Goal: Task Accomplishment & Management: Manage account settings

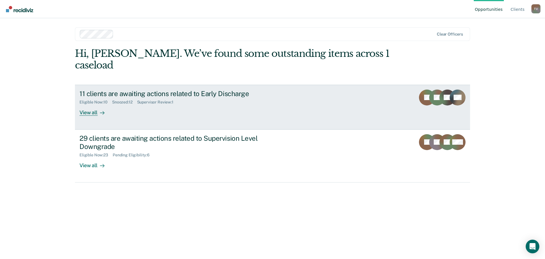
click at [160, 89] on div "11 clients are awaiting actions related to Early Discharge" at bounding box center [179, 93] width 199 height 8
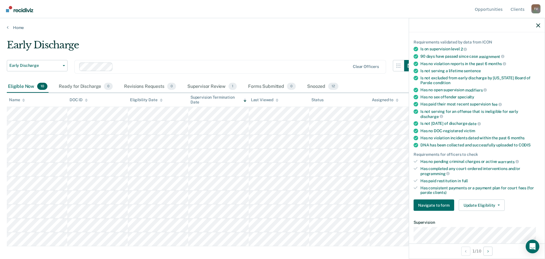
scroll to position [147, 0]
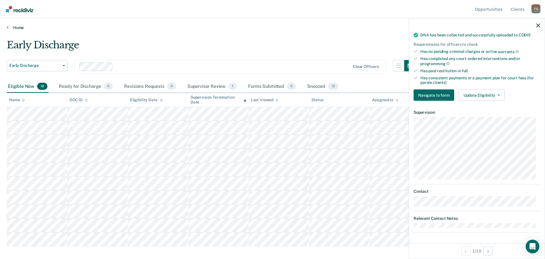
click at [166, 28] on link "Home" at bounding box center [273, 27] width 532 height 5
